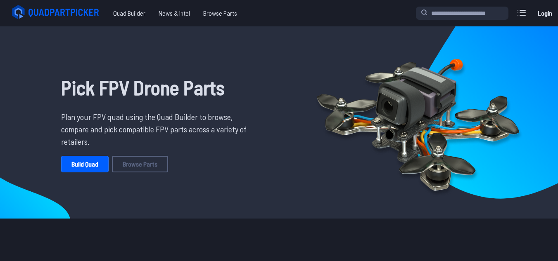
click at [541, 13] on link "Login" at bounding box center [545, 13] width 20 height 17
click at [123, 16] on span "Quad Builder" at bounding box center [129, 13] width 45 height 17
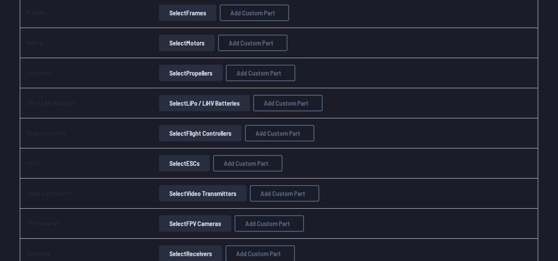
scroll to position [128, 0]
click at [185, 99] on button "Select LiPo / LiHV Batteries" at bounding box center [204, 103] width 91 height 17
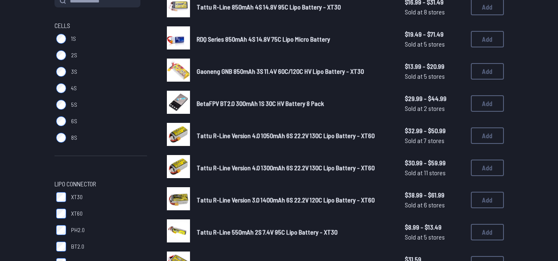
scroll to position [123, 0]
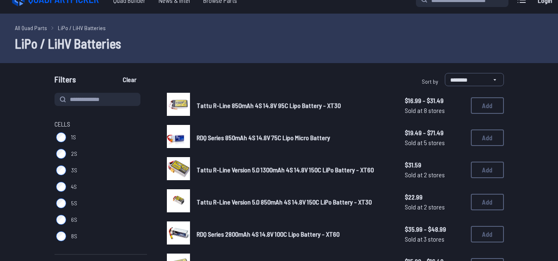
scroll to position [13, 0]
click at [119, 183] on label "4S" at bounding box center [101, 186] width 93 height 17
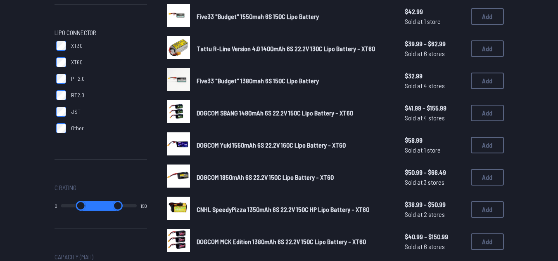
scroll to position [263, 0]
